Goal: Task Accomplishment & Management: Use online tool/utility

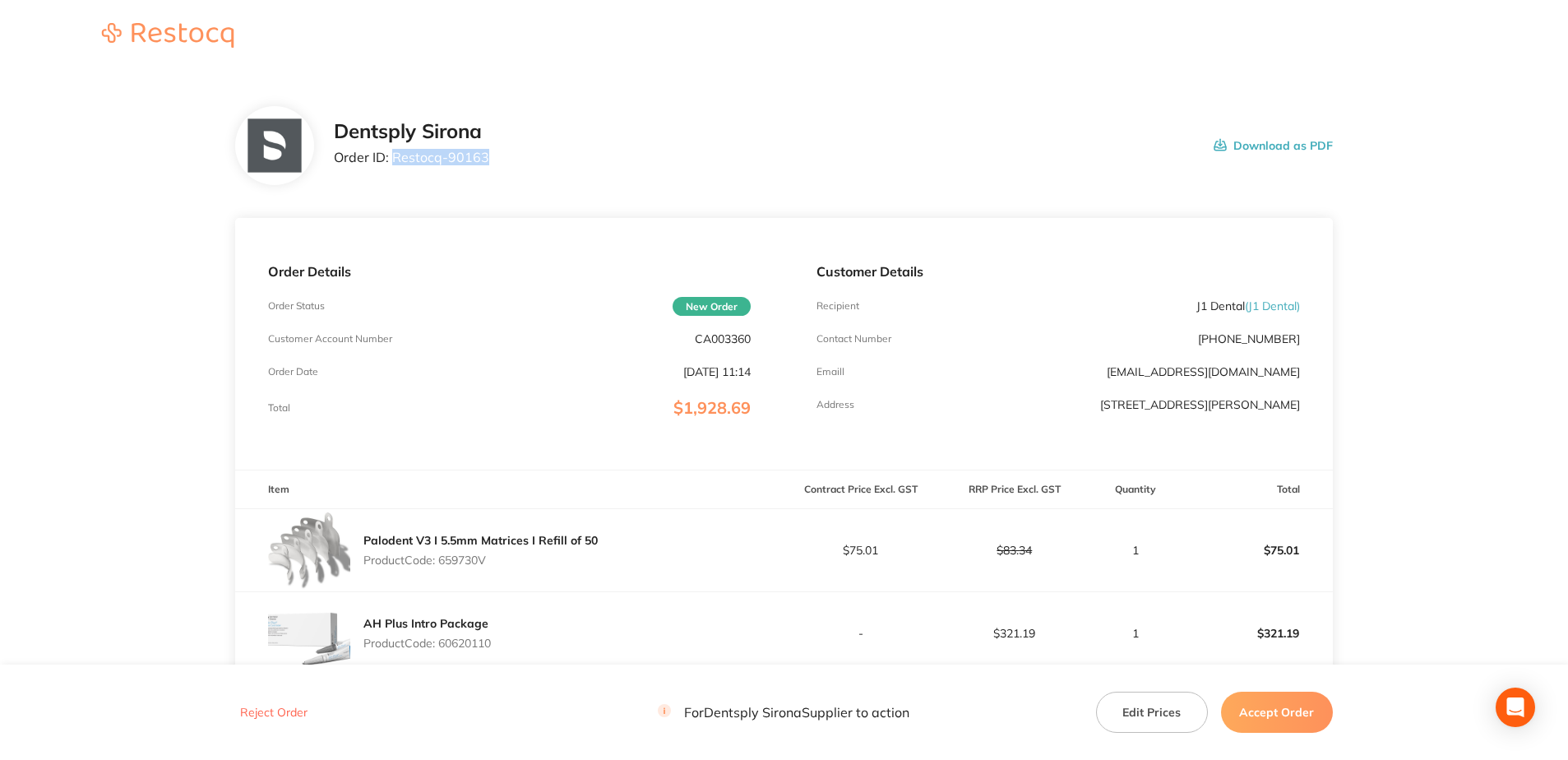
drag, startPoint x: 488, startPoint y: 167, endPoint x: 395, endPoint y: 169, distance: 93.0
click at [395, 169] on div "Dentsply Sirona Order ID: Restocq- 90163 Download as PDF" at bounding box center [832, 145] width 999 height 51
copy p "Restocq- 90163"
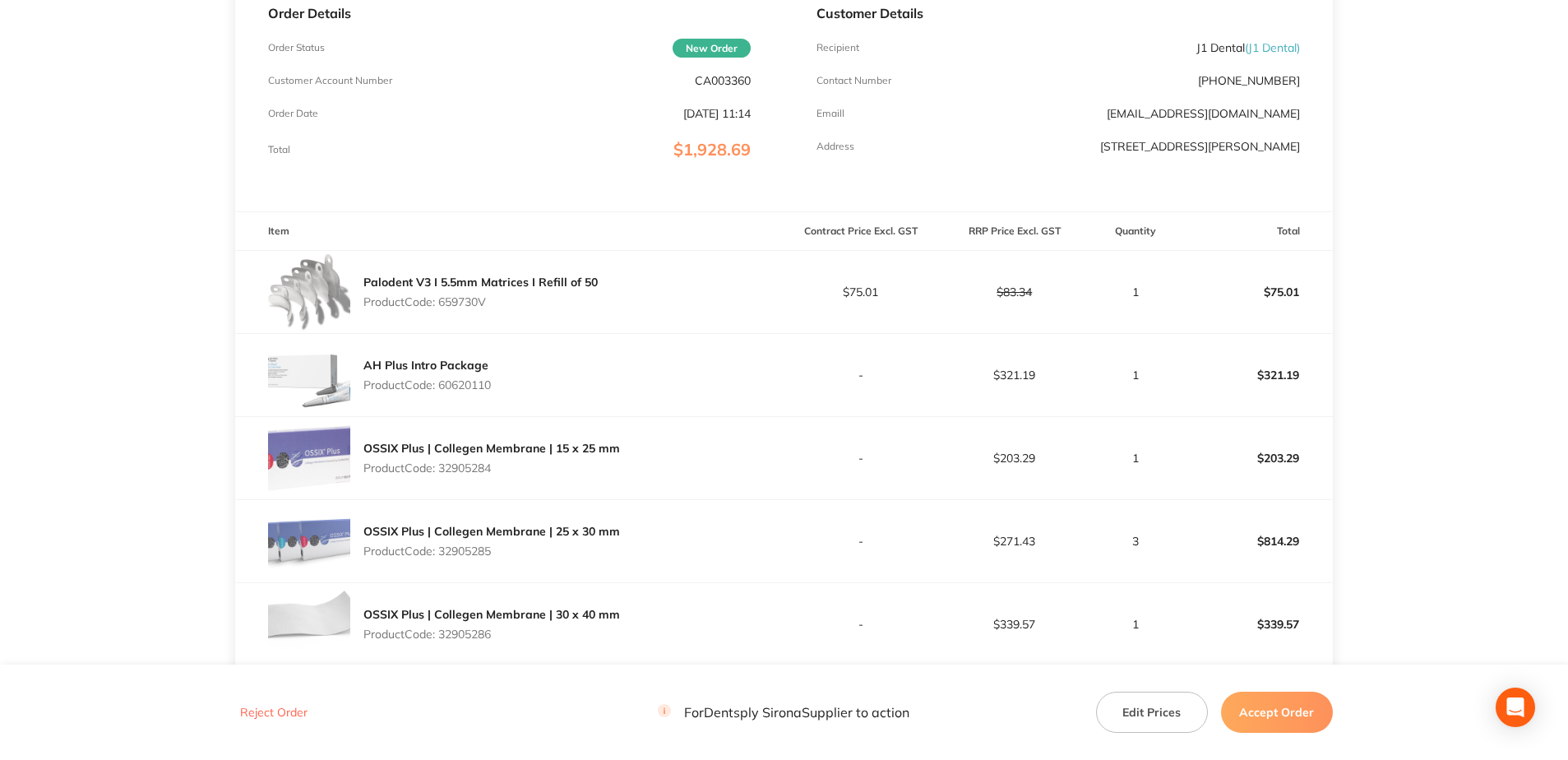
scroll to position [329, 0]
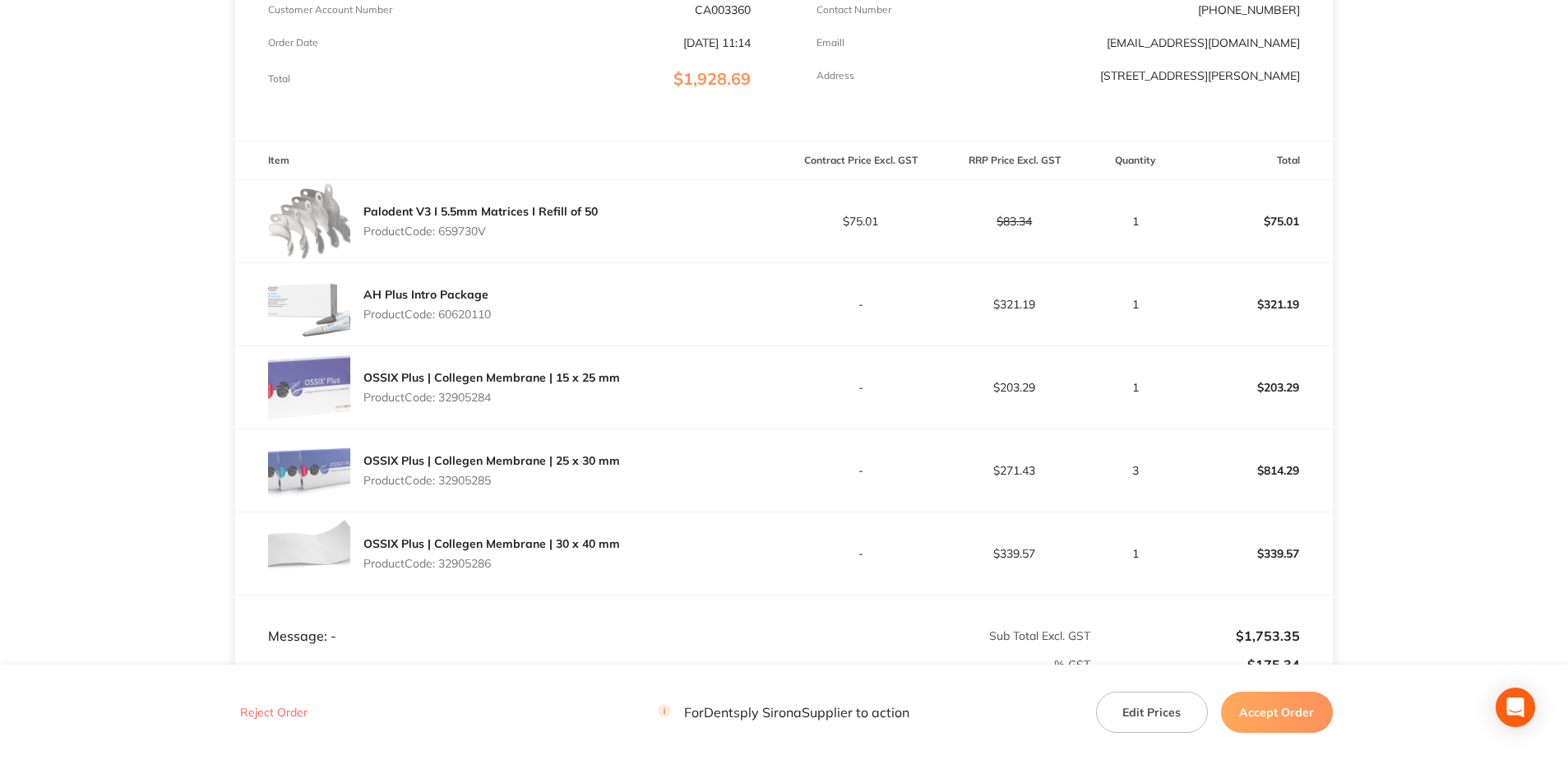
drag, startPoint x: 490, startPoint y: 236, endPoint x: 443, endPoint y: 234, distance: 47.0
click at [443, 234] on p "Product Code: 659730V" at bounding box center [481, 231] width 234 height 13
copy p "659730V"
drag, startPoint x: 470, startPoint y: 319, endPoint x: 443, endPoint y: 319, distance: 27.0
click at [443, 319] on div "AH Plus Intro Package Product Code: 60620110" at bounding box center [509, 303] width 548 height 82
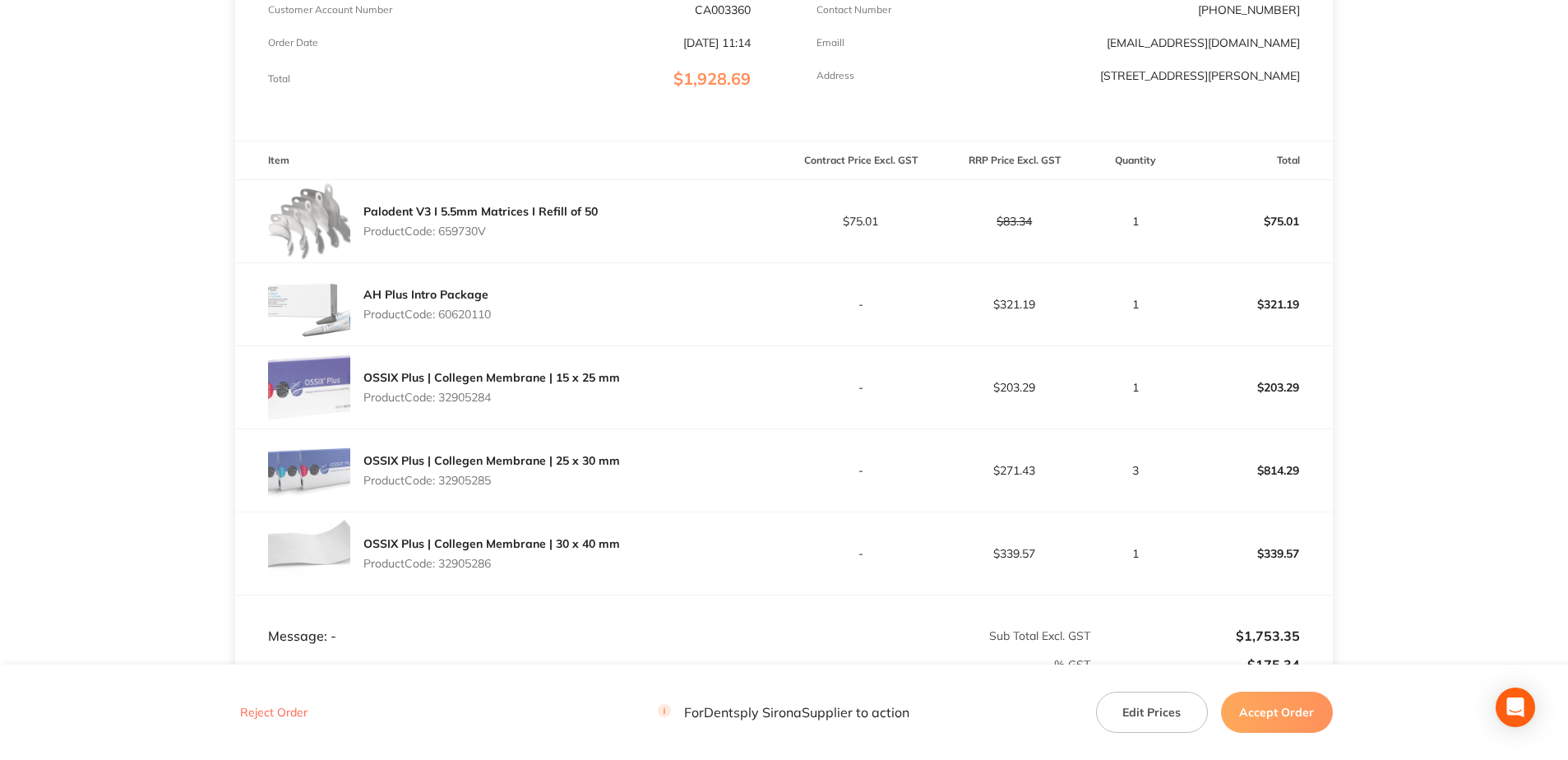
copy p "60620110"
drag, startPoint x: 502, startPoint y: 393, endPoint x: 443, endPoint y: 401, distance: 59.5
click at [443, 401] on p "Product Code: 32905284" at bounding box center [492, 396] width 257 height 13
copy p "32905284"
drag, startPoint x: 491, startPoint y: 480, endPoint x: 439, endPoint y: 485, distance: 52.2
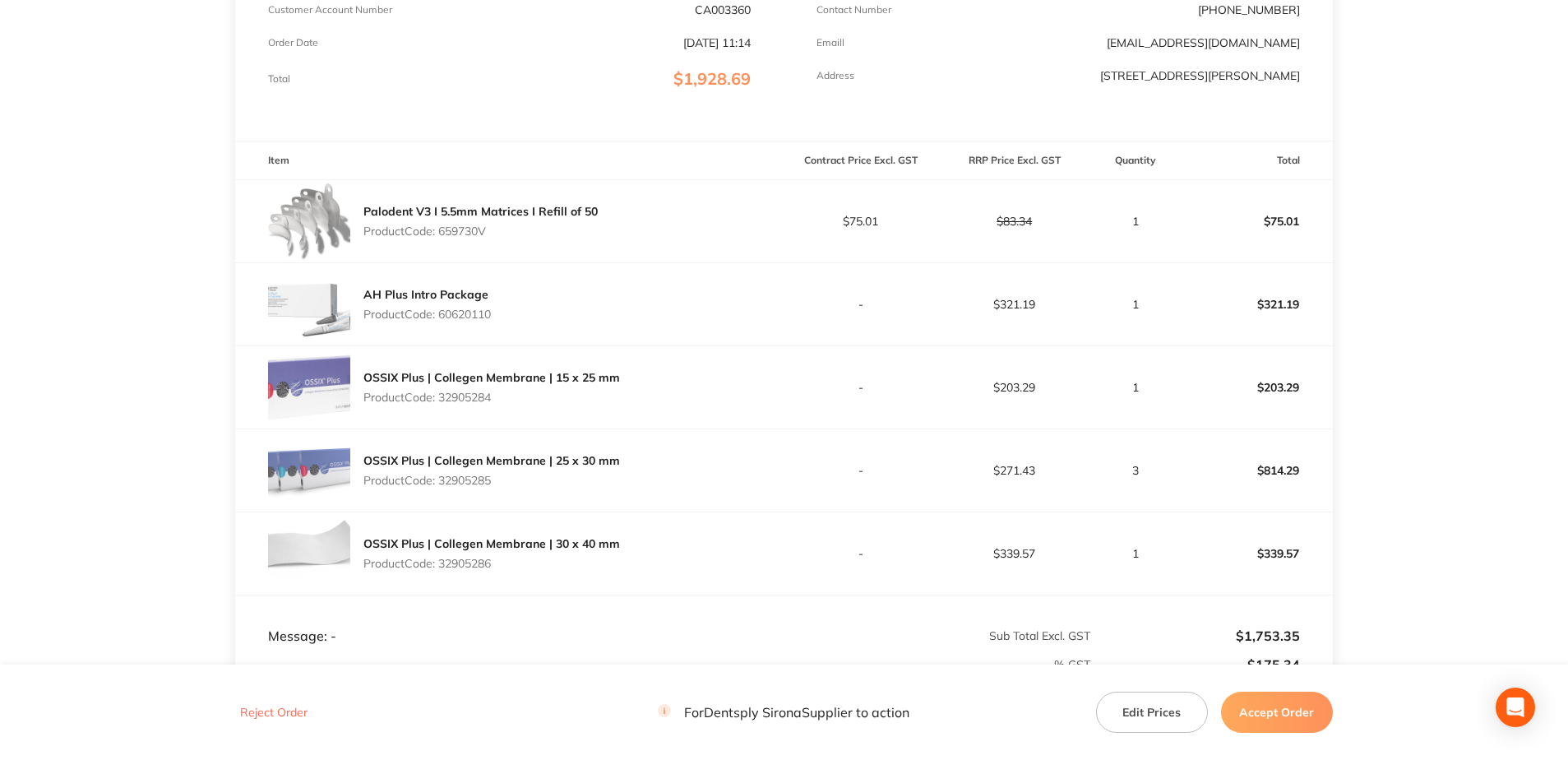
click at [439, 485] on p "Product Code: 32905285" at bounding box center [492, 480] width 257 height 13
drag, startPoint x: 439, startPoint y: 485, endPoint x: 526, endPoint y: 483, distance: 87.0
click at [528, 483] on p "Product Code: 32905285" at bounding box center [492, 480] width 257 height 13
drag, startPoint x: 499, startPoint y: 483, endPoint x: 444, endPoint y: 483, distance: 55.0
click at [444, 483] on p "Product Code: 32905285" at bounding box center [492, 480] width 257 height 13
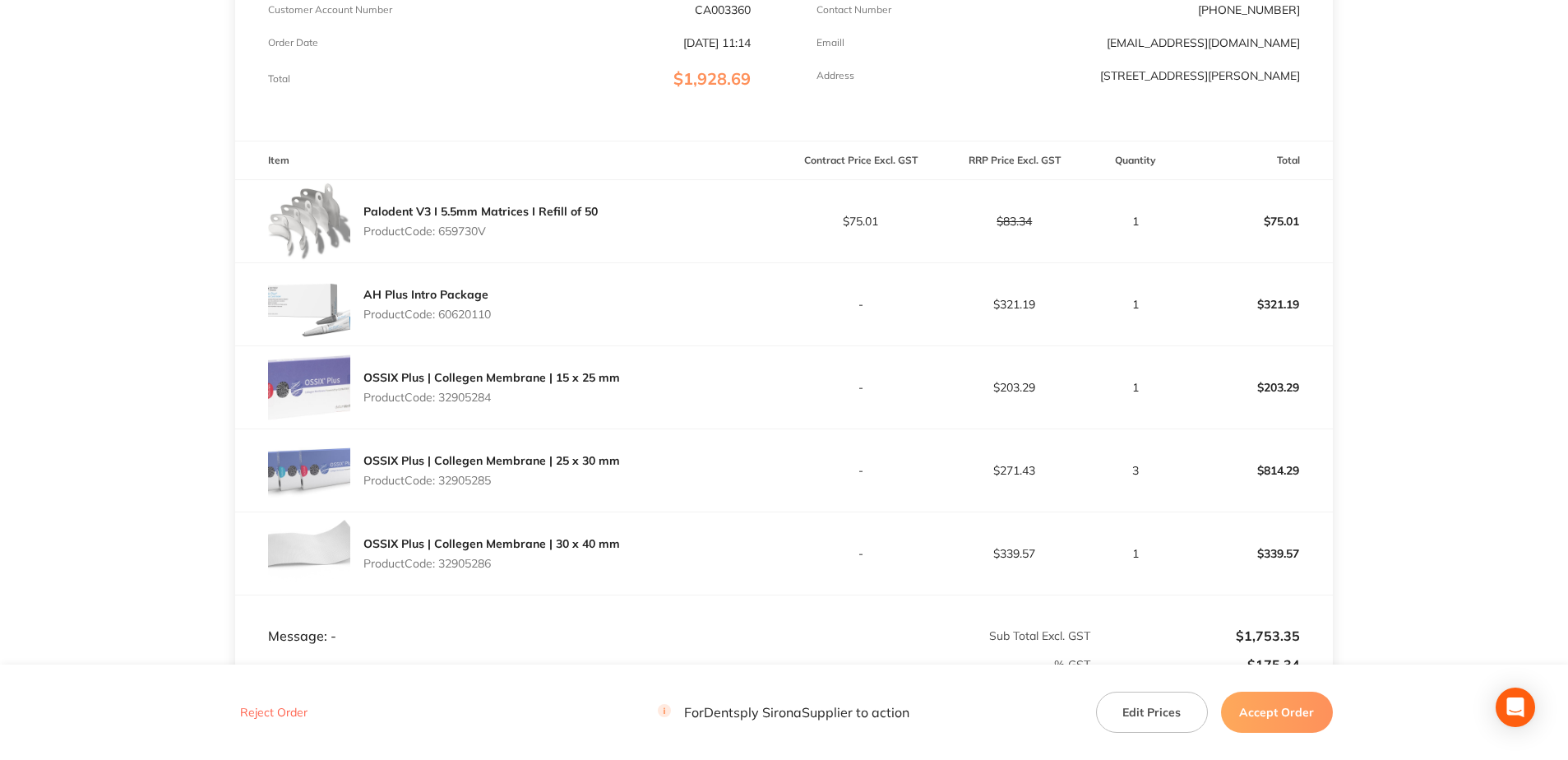
drag, startPoint x: 520, startPoint y: 570, endPoint x: 511, endPoint y: 570, distance: 9.0
click at [520, 570] on div "OSSIX Plus | Collegen Membrane | 30 x 40 mm Product Code: 32905286" at bounding box center [492, 553] width 257 height 46
drag, startPoint x: 511, startPoint y: 570, endPoint x: 443, endPoint y: 569, distance: 68.0
click at [443, 569] on div "OSSIX Plus | Collegen Membrane | 30 x 40 mm Product Code: 32905286" at bounding box center [492, 553] width 257 height 46
copy p "32905286"
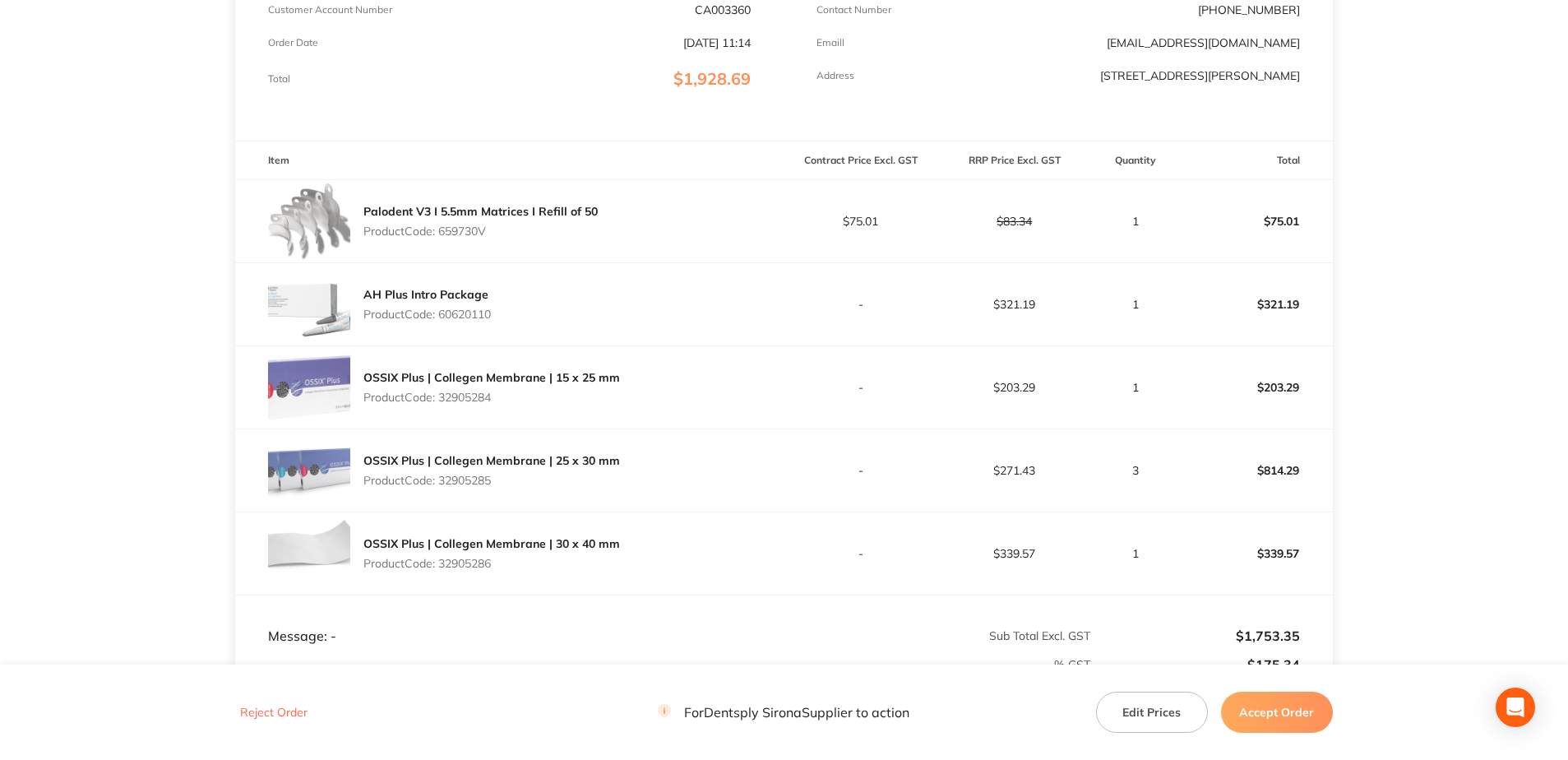
click at [1285, 712] on button "Accept Order" at bounding box center [1277, 713] width 112 height 41
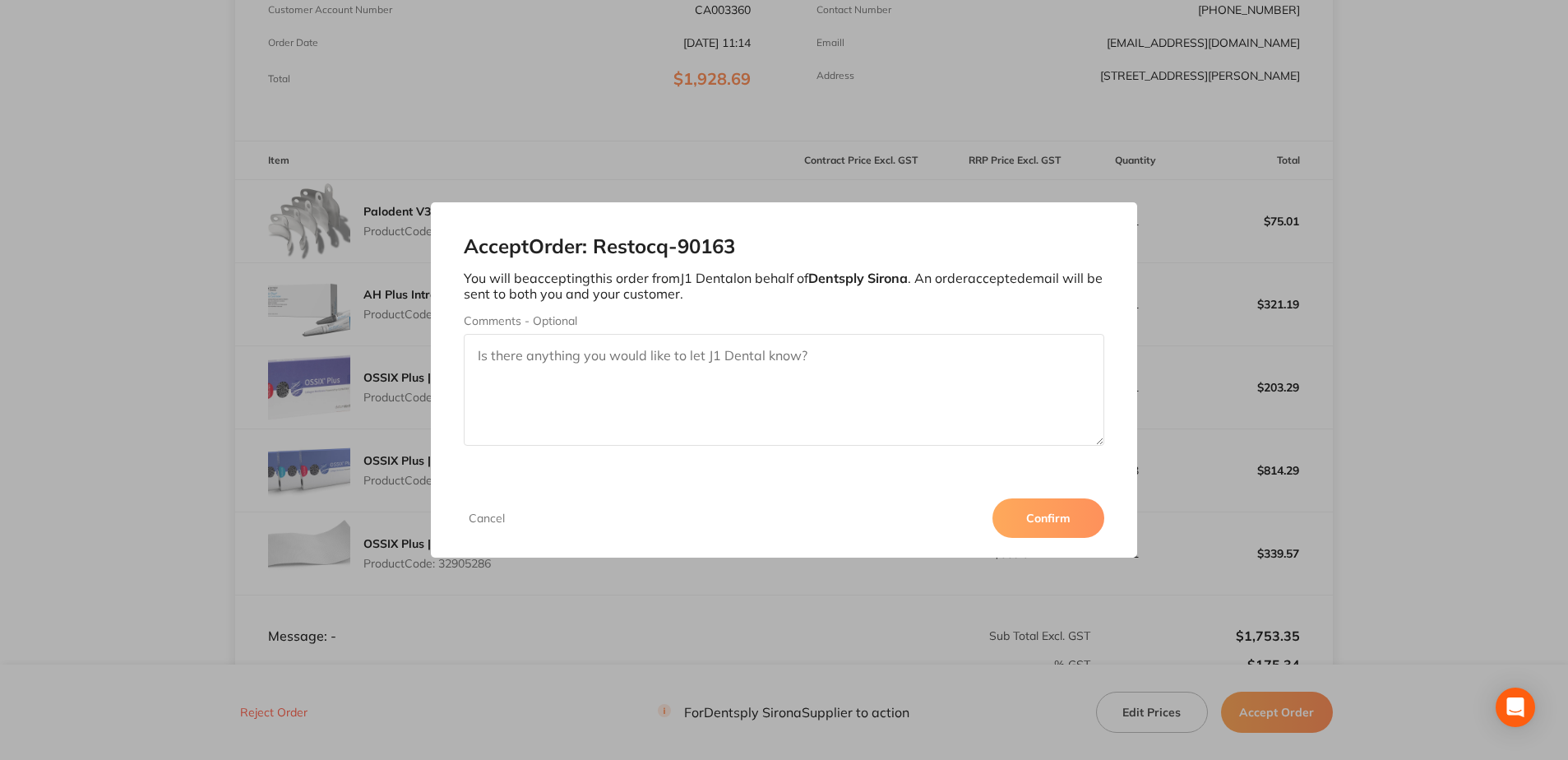
click at [1022, 523] on button "Confirm" at bounding box center [1048, 518] width 112 height 40
